Goal: Transaction & Acquisition: Book appointment/travel/reservation

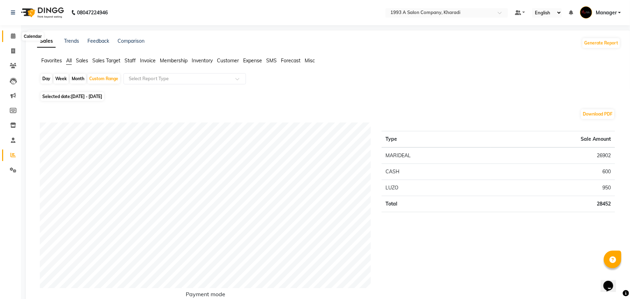
click at [12, 36] on icon at bounding box center [13, 35] width 5 height 5
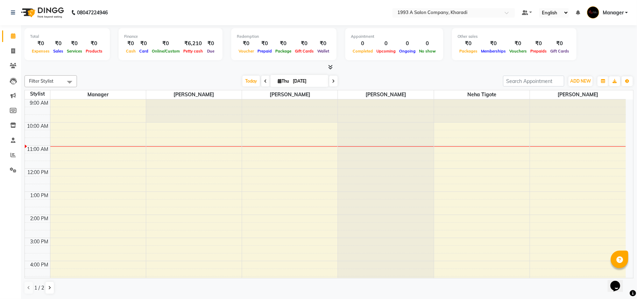
click at [89, 197] on div "9:00 AM 10:00 AM 11:00 AM 12:00 PM 1:00 PM 2:00 PM 3:00 PM 4:00 PM 5:00 PM 6:00…" at bounding box center [325, 249] width 601 height 300
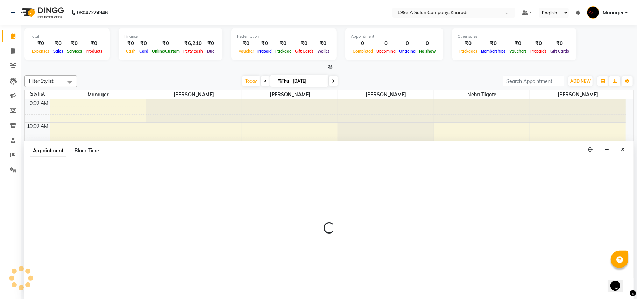
select select "9419"
select select "780"
select select "tentative"
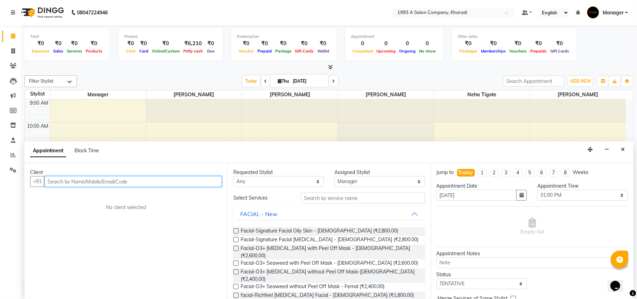
click at [71, 183] on input "text" at bounding box center [132, 181] width 177 height 11
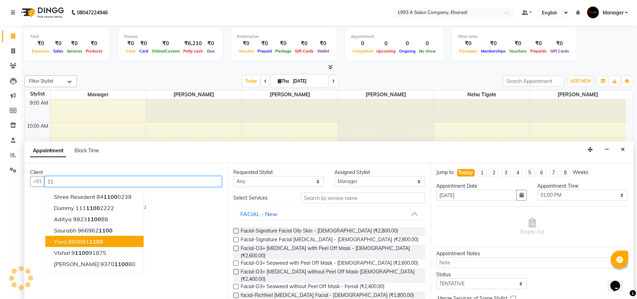
type input "1"
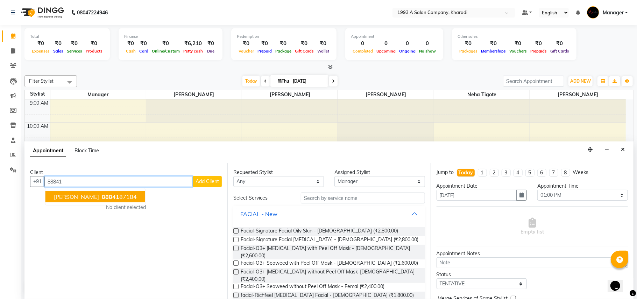
click at [102, 195] on span "88841" at bounding box center [110, 196] width 17 height 7
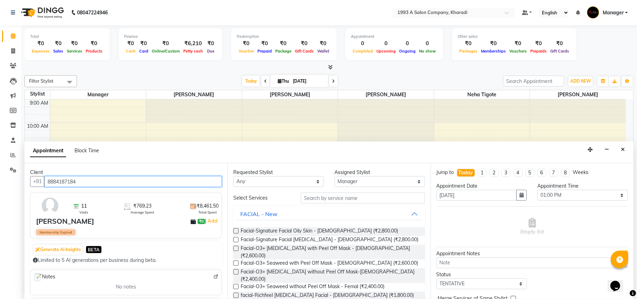
type input "8884187184"
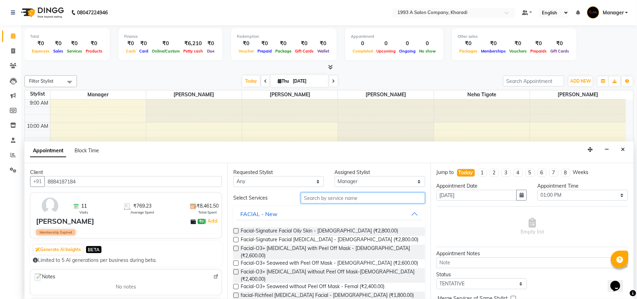
click at [322, 196] on input "text" at bounding box center [363, 197] width 124 height 11
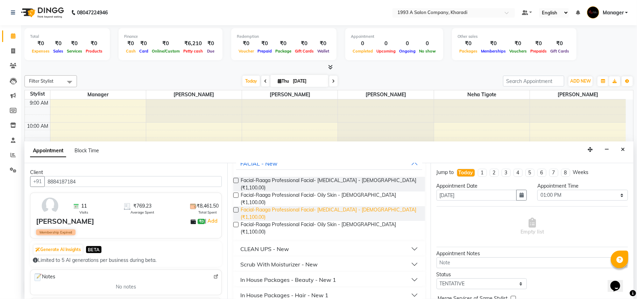
scroll to position [51, 0]
type input "110"
click at [274, 288] on button "In House Packages - Hair - New 1" at bounding box center [329, 294] width 186 height 13
click at [274, 274] on div "In House Packages - Beauty - New 1" at bounding box center [288, 278] width 96 height 8
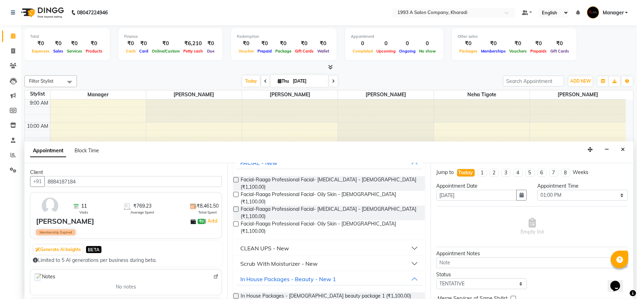
click at [237, 293] on label at bounding box center [235, 295] width 5 height 5
click at [237, 294] on input "checkbox" at bounding box center [235, 296] width 5 height 5
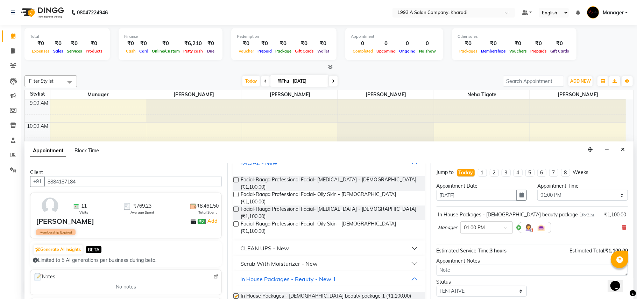
checkbox input "false"
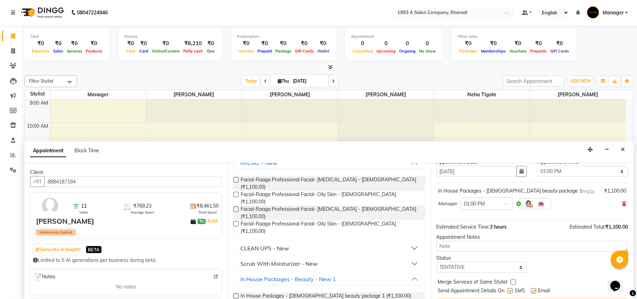
scroll to position [42, 0]
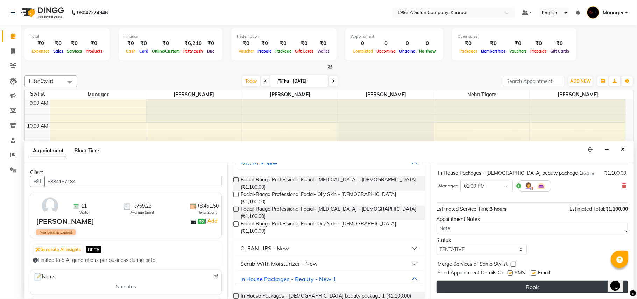
click at [528, 288] on button "Book" at bounding box center [531, 286] width 191 height 13
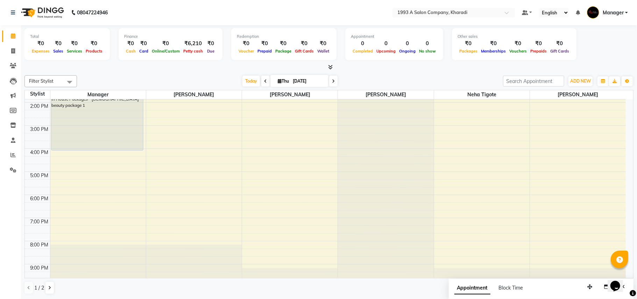
scroll to position [126, 0]
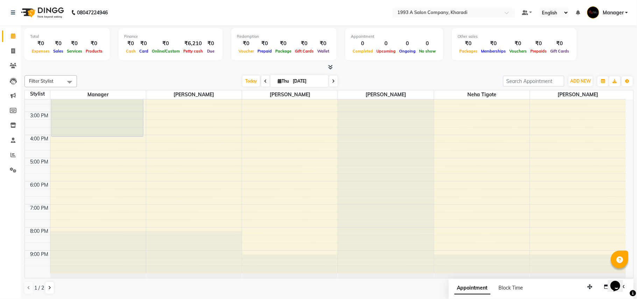
click at [561, 166] on div "9:00 AM 10:00 AM 11:00 AM 12:00 PM 1:00 PM 2:00 PM 3:00 PM 4:00 PM 5:00 PM 6:00…" at bounding box center [325, 123] width 601 height 300
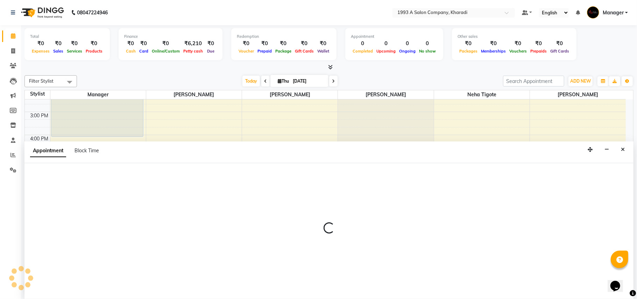
select select "66038"
select select "tentative"
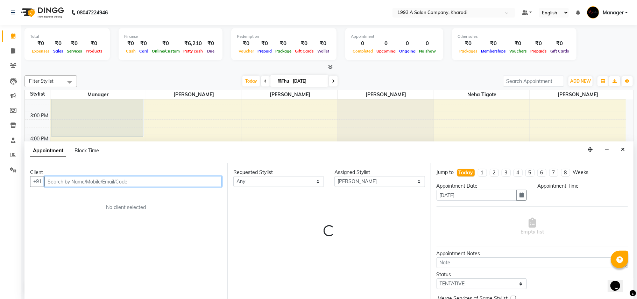
select select "1020"
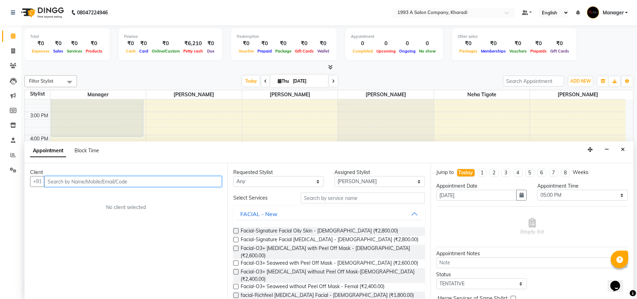
click at [80, 181] on input "text" at bounding box center [132, 181] width 177 height 11
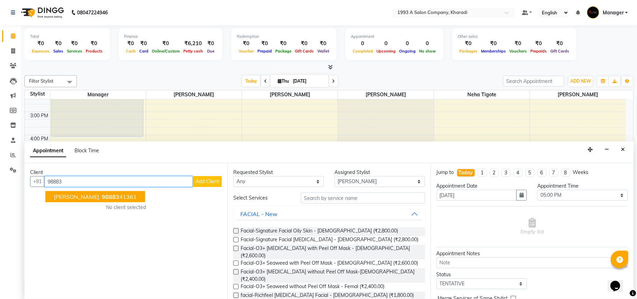
click at [102, 195] on span "98883" at bounding box center [110, 196] width 17 height 7
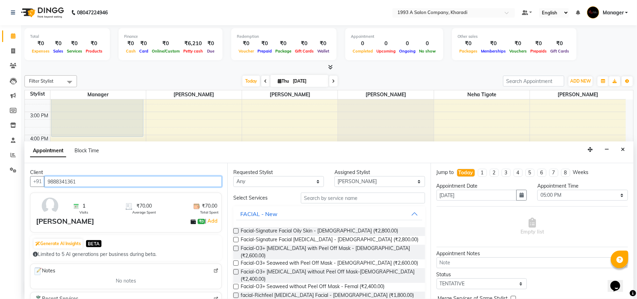
type input "9888341361"
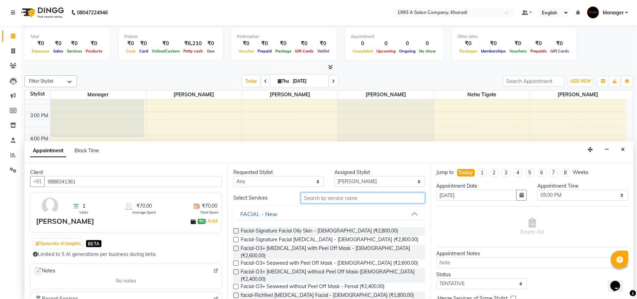
click at [334, 198] on input "text" at bounding box center [363, 197] width 124 height 11
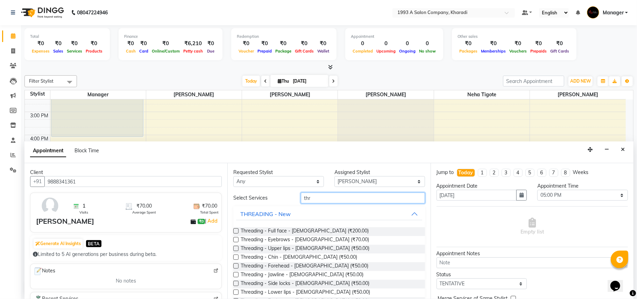
type input "thr"
click at [235, 239] on label at bounding box center [235, 239] width 5 height 5
click at [235, 239] on input "checkbox" at bounding box center [235, 240] width 5 height 5
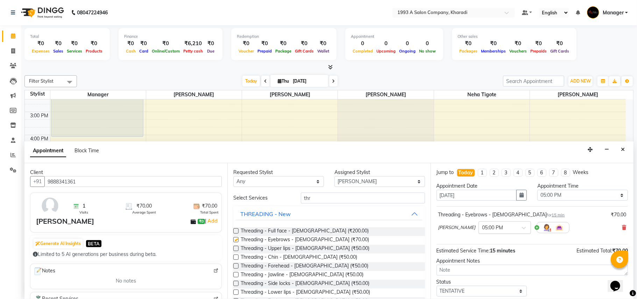
checkbox input "false"
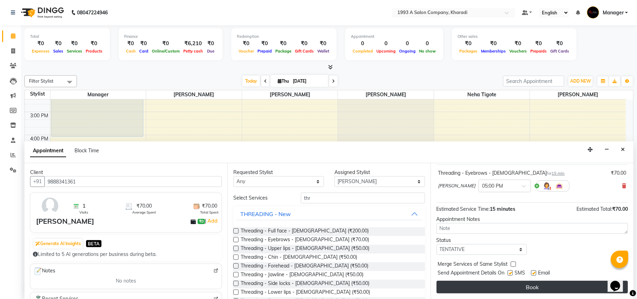
click at [531, 291] on button "Book" at bounding box center [531, 286] width 191 height 13
